Goal: Information Seeking & Learning: Find specific fact

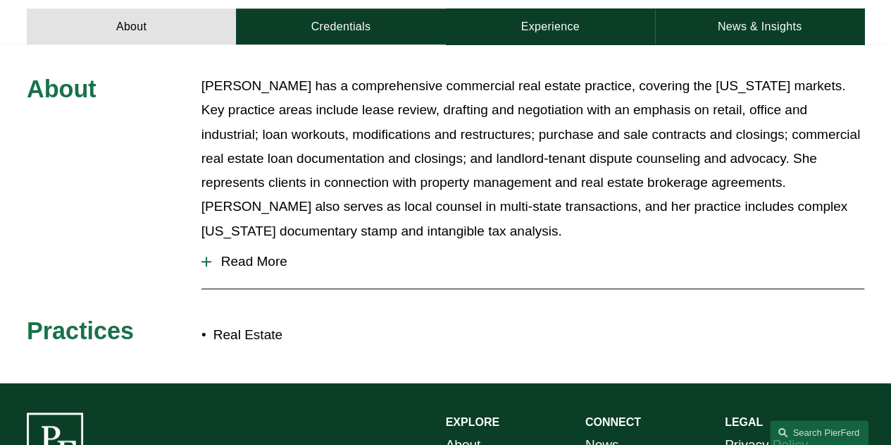
scroll to position [577, 0]
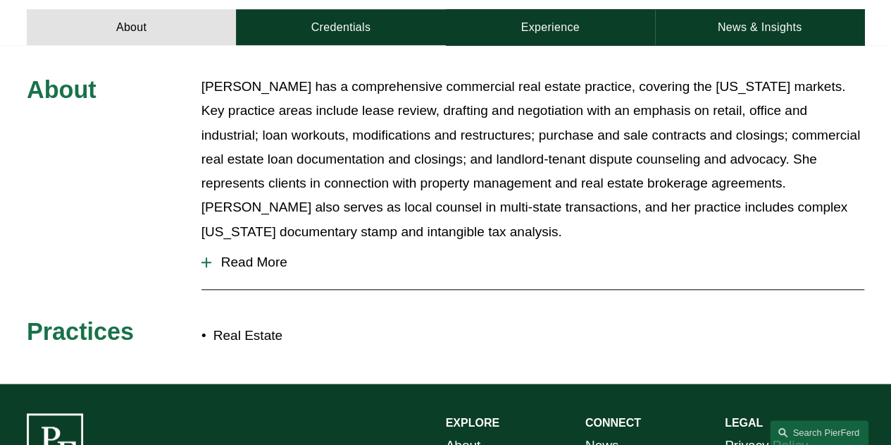
click at [211, 254] on span "Read More" at bounding box center [537, 261] width 653 height 15
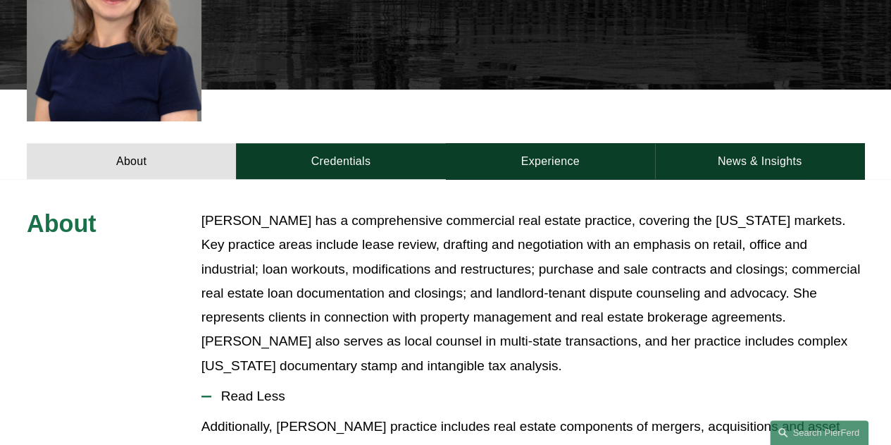
scroll to position [440, 0]
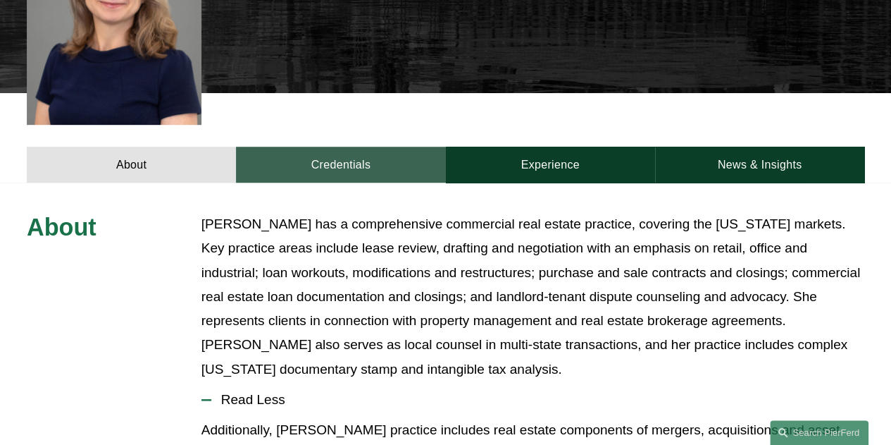
click at [337, 147] on link "Credentials" at bounding box center [340, 165] width 209 height 36
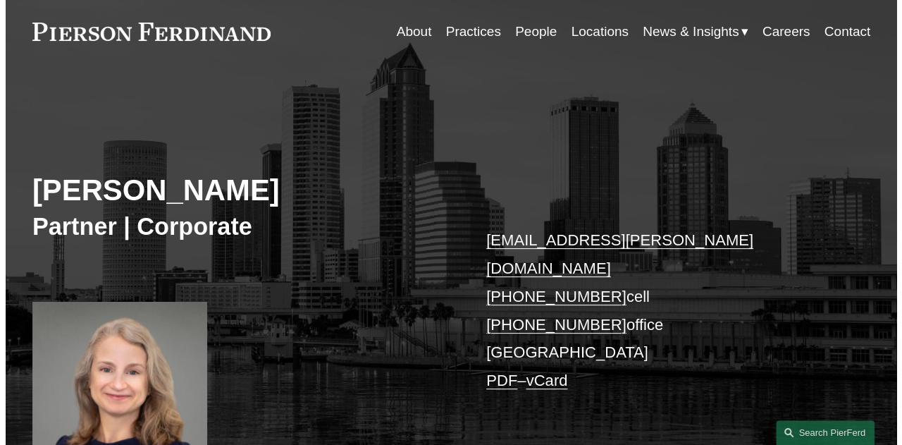
scroll to position [0, 0]
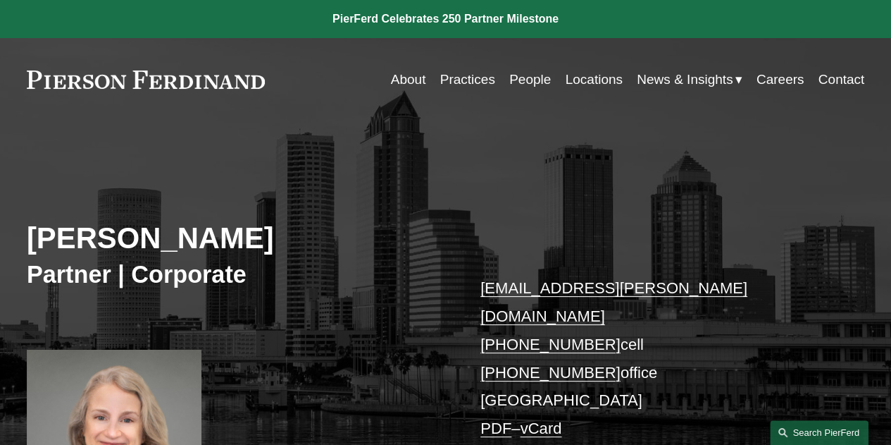
click at [811, 425] on link "Search this site" at bounding box center [819, 432] width 99 height 25
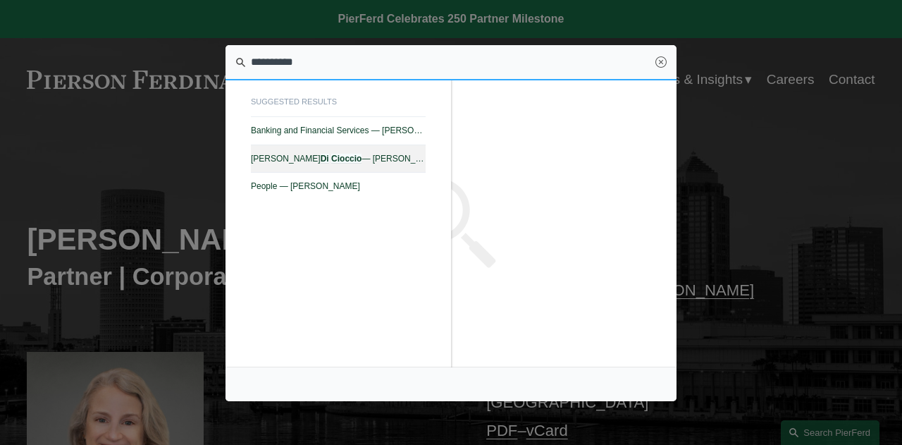
click at [331, 159] on em "Cioccio" at bounding box center [346, 159] width 30 height 10
type input "**********"
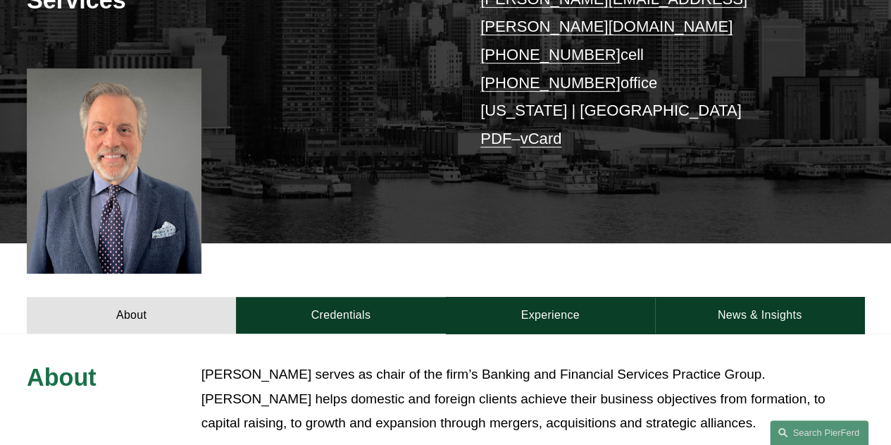
scroll to position [332, 0]
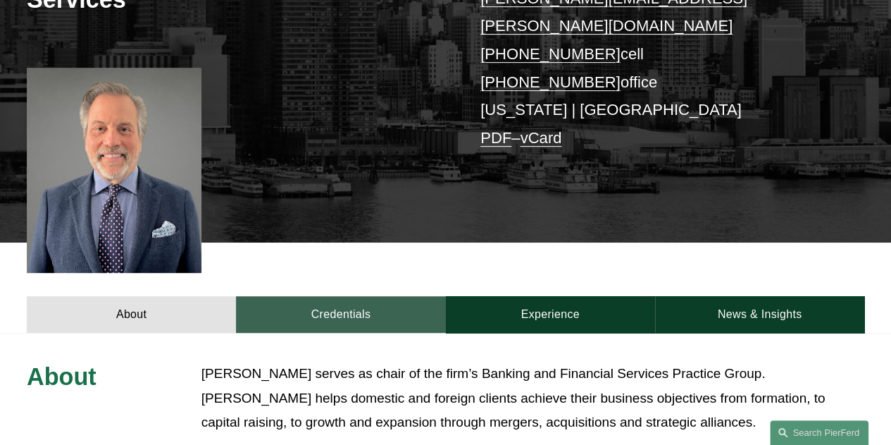
click at [326, 296] on link "Credentials" at bounding box center [340, 314] width 209 height 36
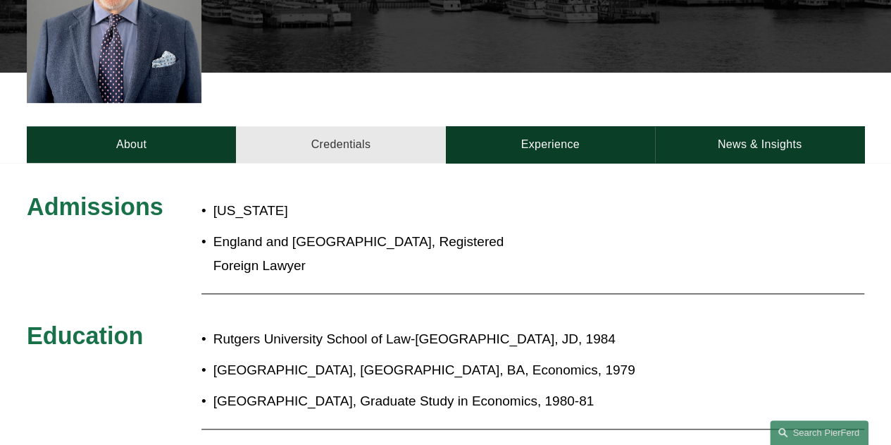
scroll to position [500, 0]
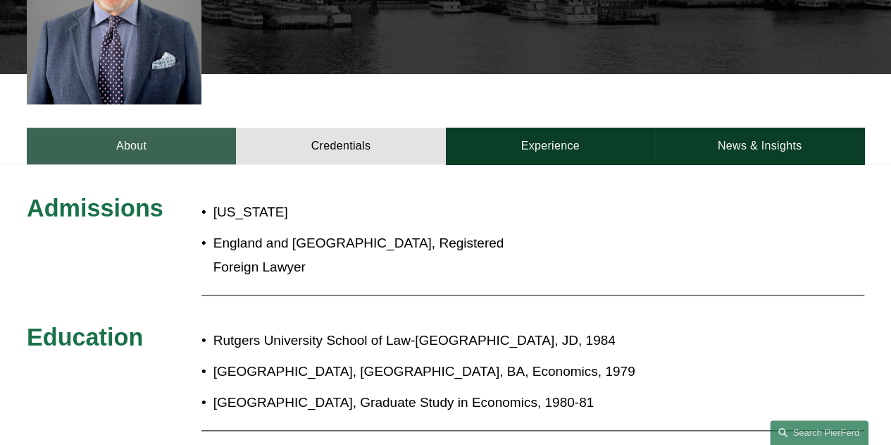
click at [142, 128] on link "About" at bounding box center [131, 146] width 209 height 36
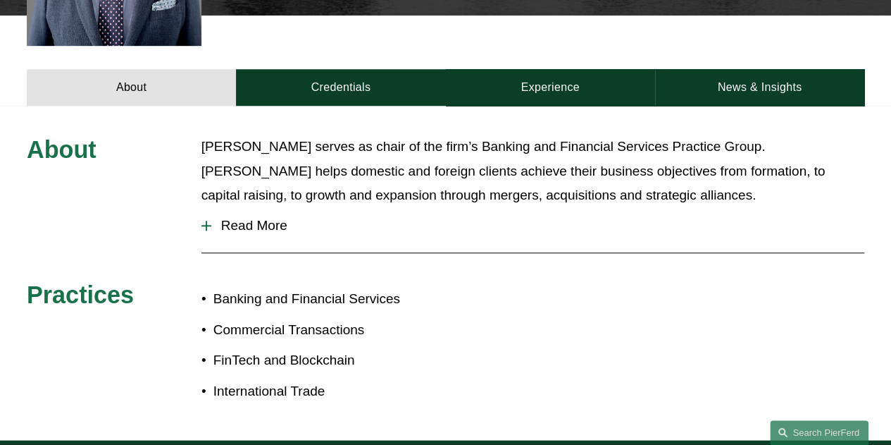
scroll to position [508, 0]
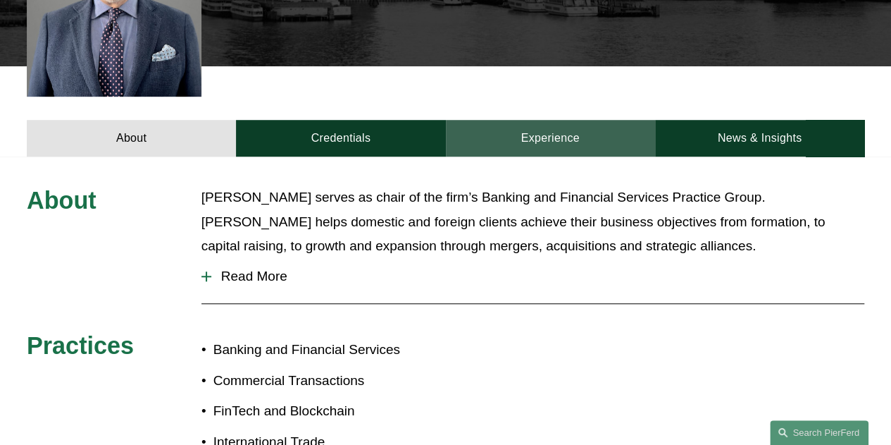
click at [539, 120] on link "Experience" at bounding box center [550, 138] width 209 height 36
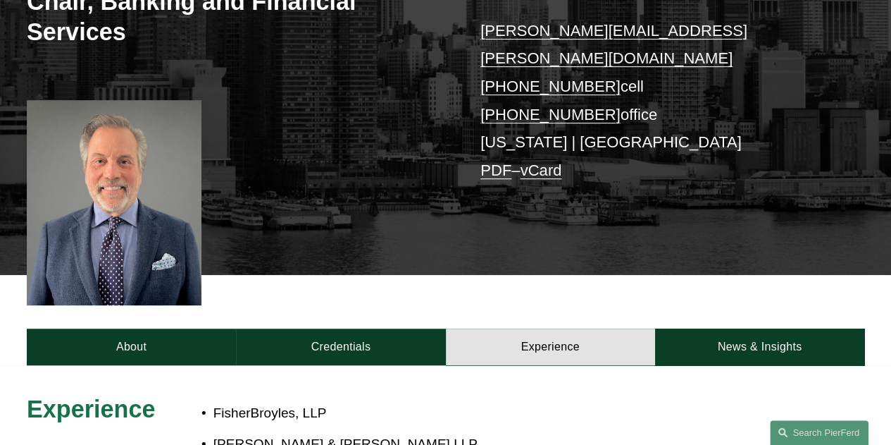
scroll to position [300, 0]
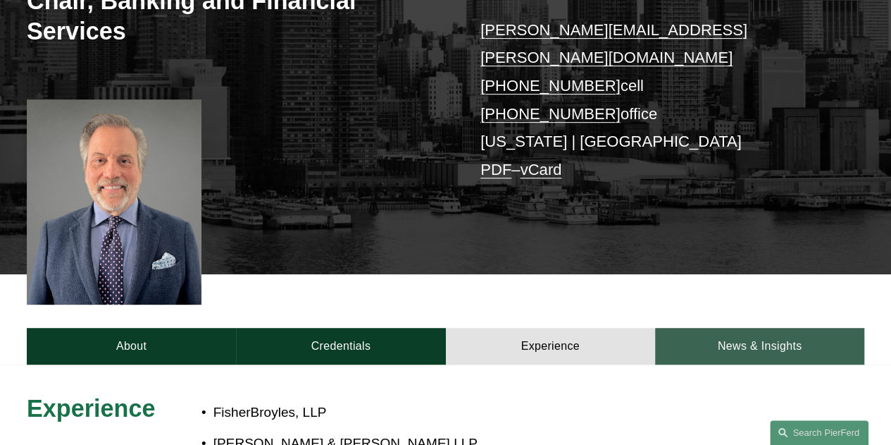
click at [738, 328] on link "News & Insights" at bounding box center [759, 346] width 209 height 36
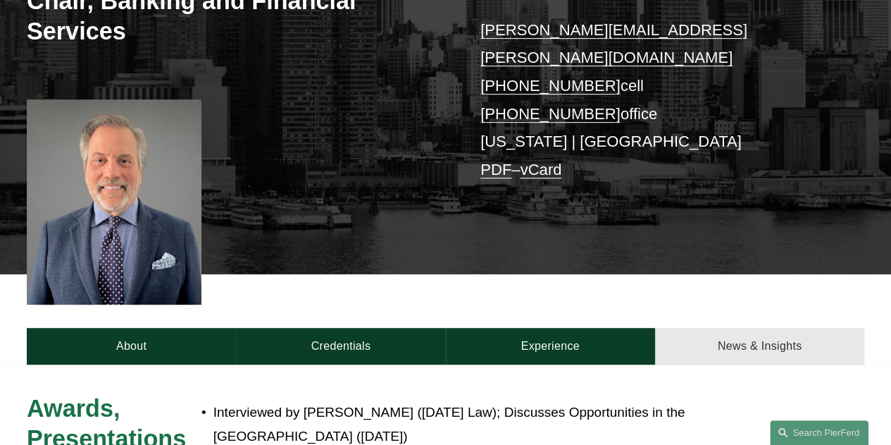
click at [742, 328] on link "News & Insights" at bounding box center [759, 346] width 209 height 36
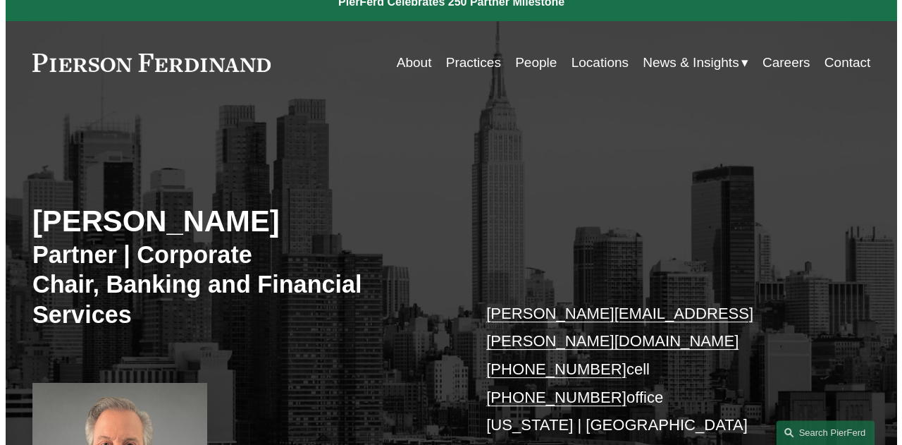
scroll to position [0, 0]
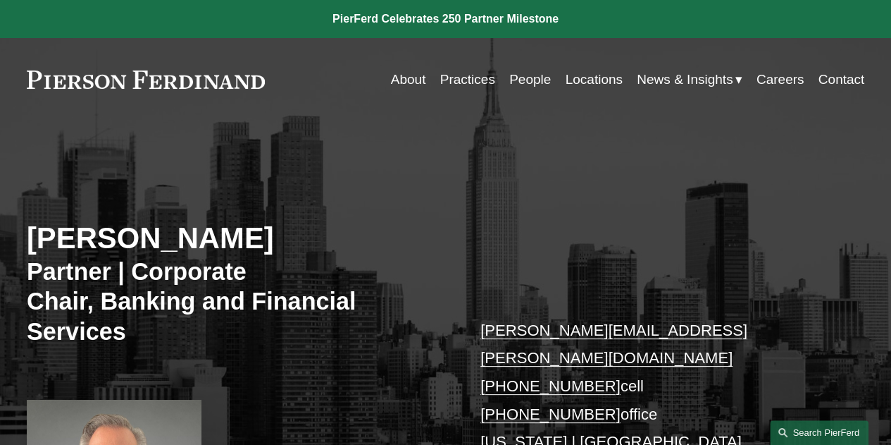
click at [816, 426] on link "Search this site" at bounding box center [819, 432] width 99 height 25
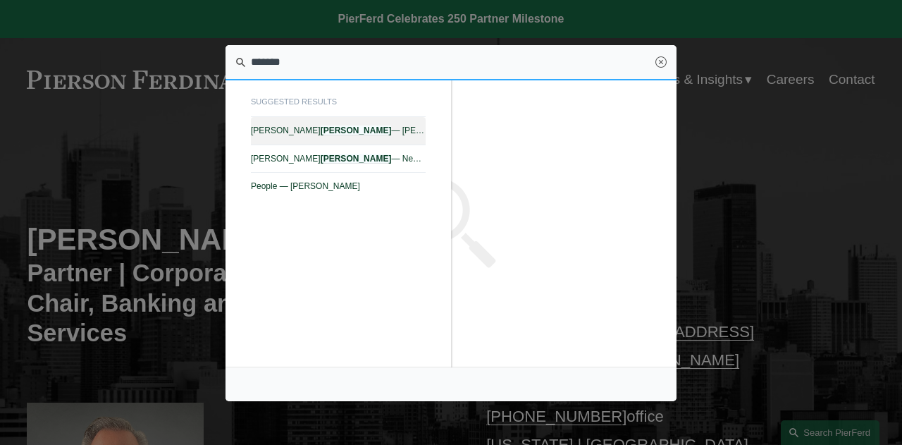
click at [303, 125] on link "Lauren Parsons Langham — Pierson Ferdinand LLP" at bounding box center [338, 130] width 175 height 27
type input "*******"
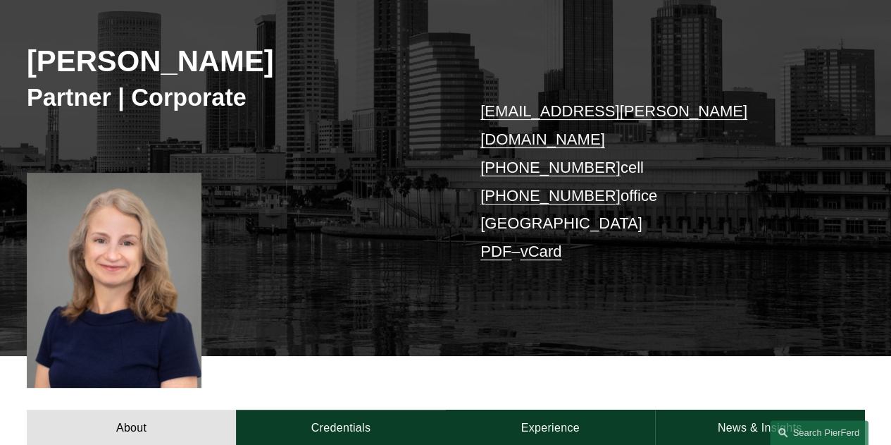
scroll to position [300, 0]
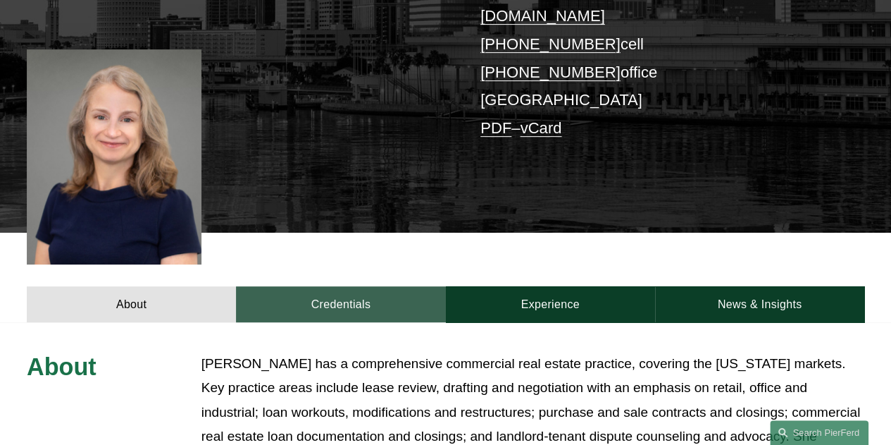
click at [306, 286] on link "Credentials" at bounding box center [340, 304] width 209 height 36
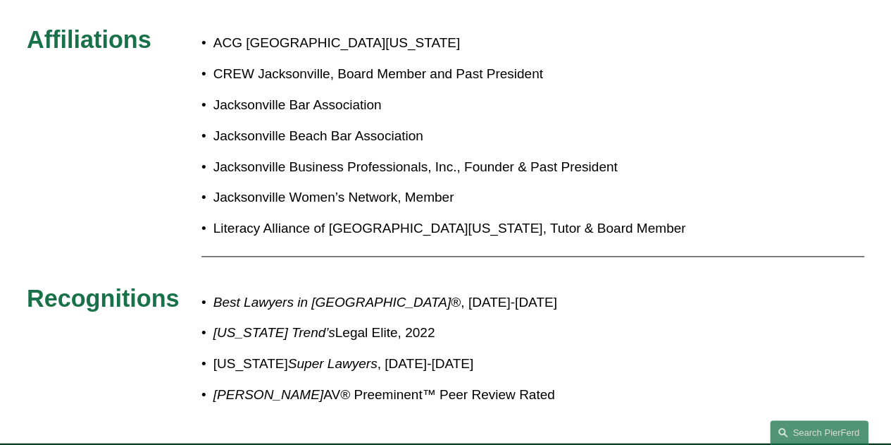
scroll to position [809, 0]
